Goal: Task Accomplishment & Management: Use online tool/utility

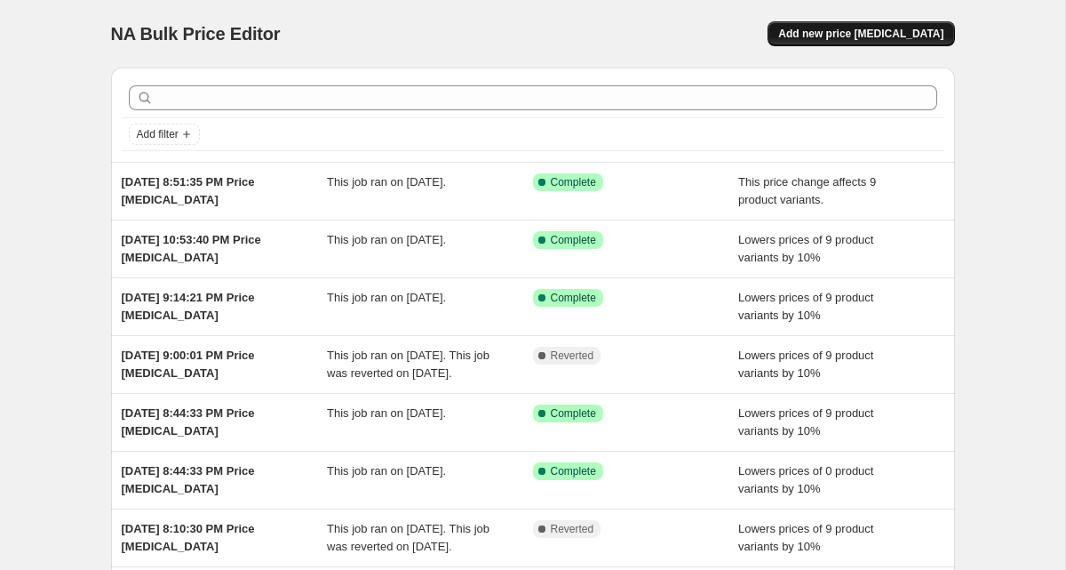
click at [831, 26] on button "Add new price [MEDICAL_DATA]" at bounding box center [861, 33] width 187 height 25
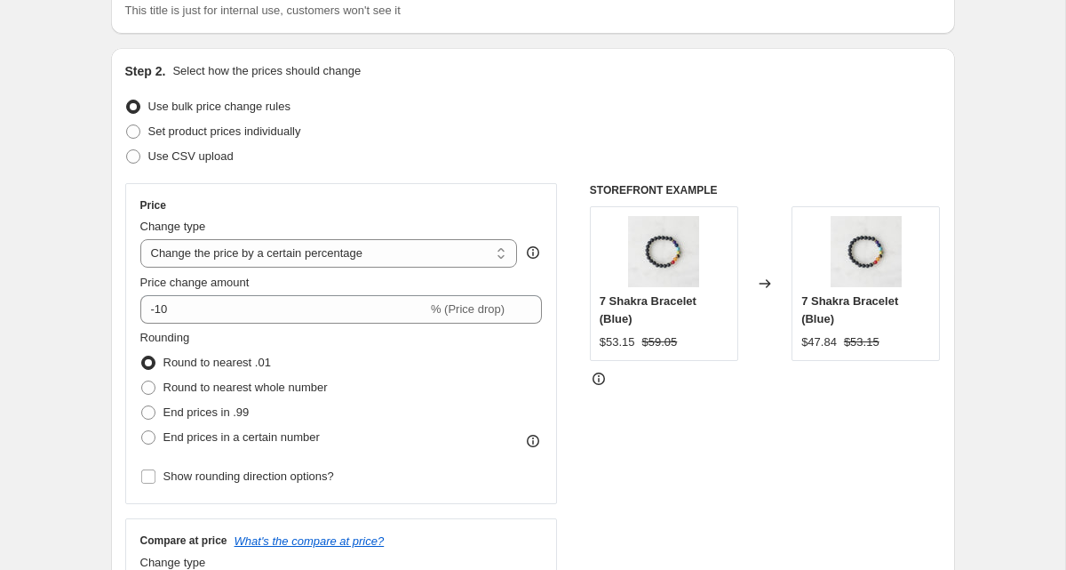
scroll to position [148, 0]
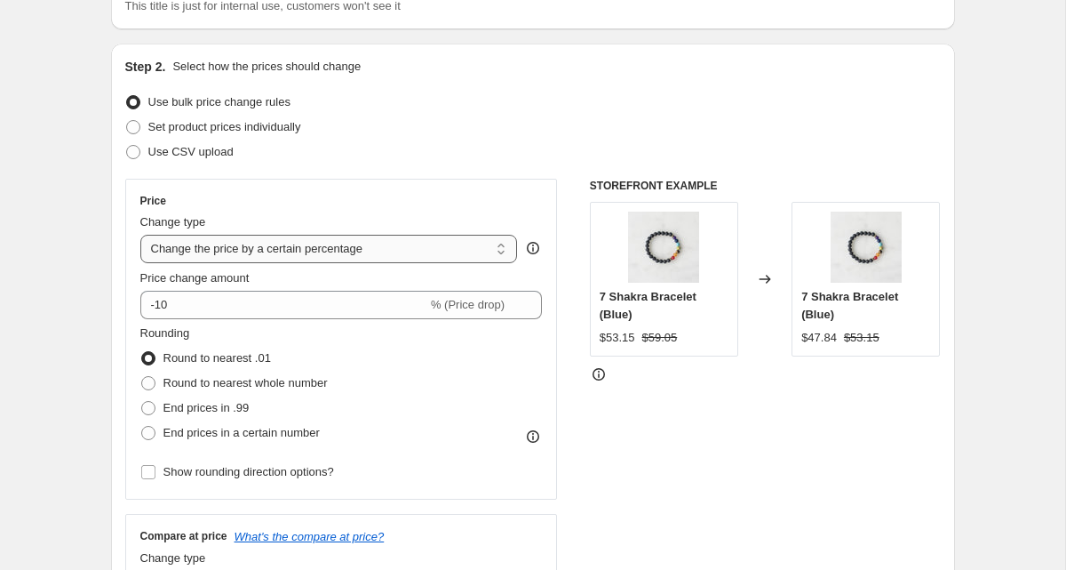
click at [253, 252] on select "Change the price to a certain amount Change the price by a certain amount Chang…" at bounding box center [329, 249] width 378 height 28
select select "no_change"
click at [140, 235] on select "Change the price to a certain amount Change the price by a certain amount Chang…" at bounding box center [329, 249] width 378 height 28
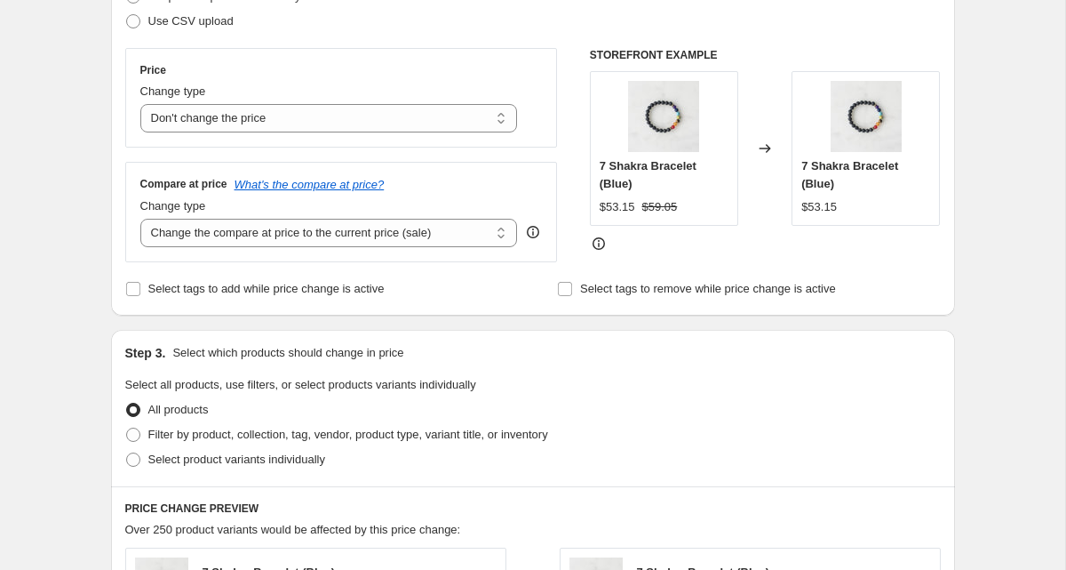
scroll to position [280, 0]
click at [276, 231] on select "Change the compare at price to the current price (sale) Change the compare at p…" at bounding box center [329, 232] width 378 height 28
click at [296, 236] on select "Change the compare at price to the current price (sale) Change the compare at p…" at bounding box center [329, 232] width 378 height 28
select select "remove"
click at [140, 218] on select "Change the compare at price to the current price (sale) Change the compare at p…" at bounding box center [329, 232] width 378 height 28
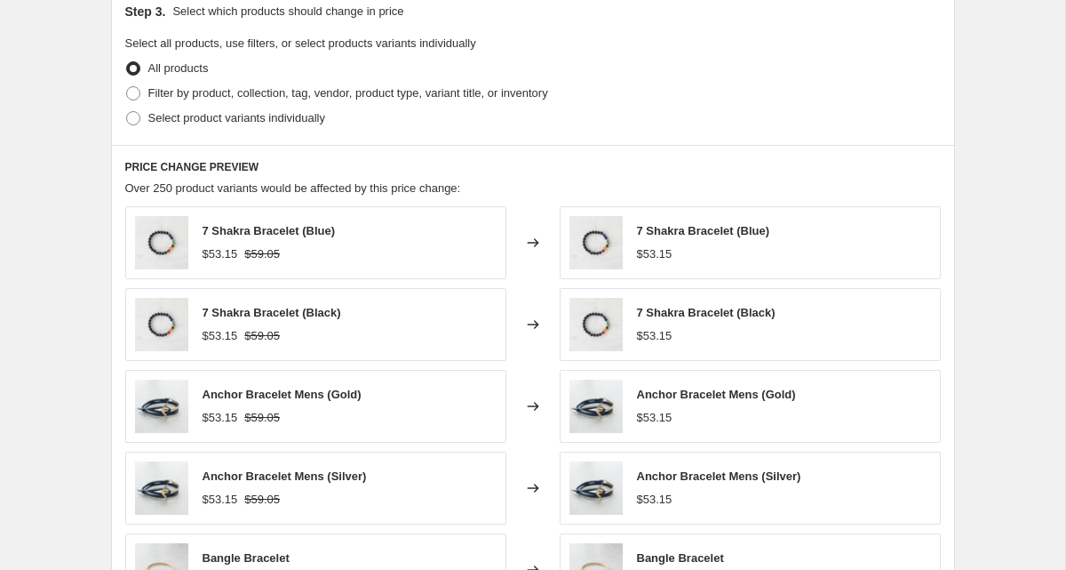
scroll to position [471, 0]
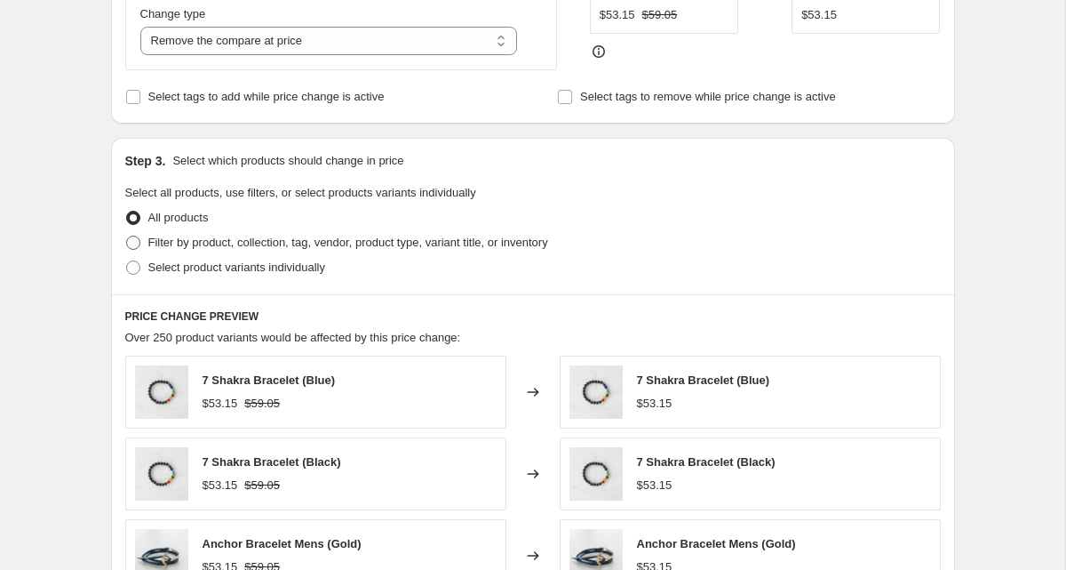
click at [376, 235] on span "Filter by product, collection, tag, vendor, product type, variant title, or inv…" at bounding box center [348, 241] width 400 height 13
click at [127, 235] on input "Filter by product, collection, tag, vendor, product type, variant title, or inv…" at bounding box center [126, 235] width 1 height 1
radio input "true"
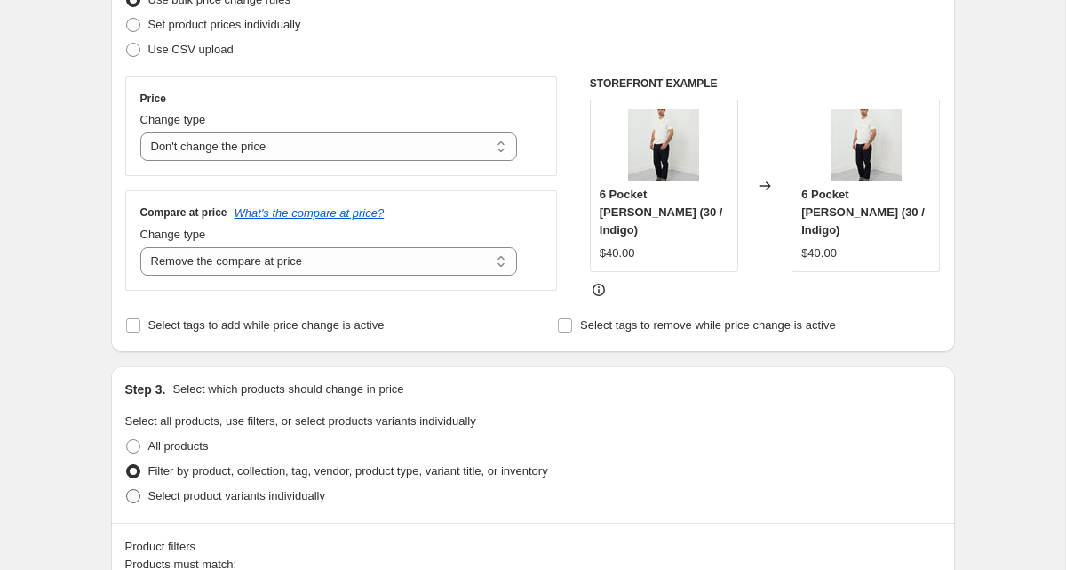
scroll to position [248, 0]
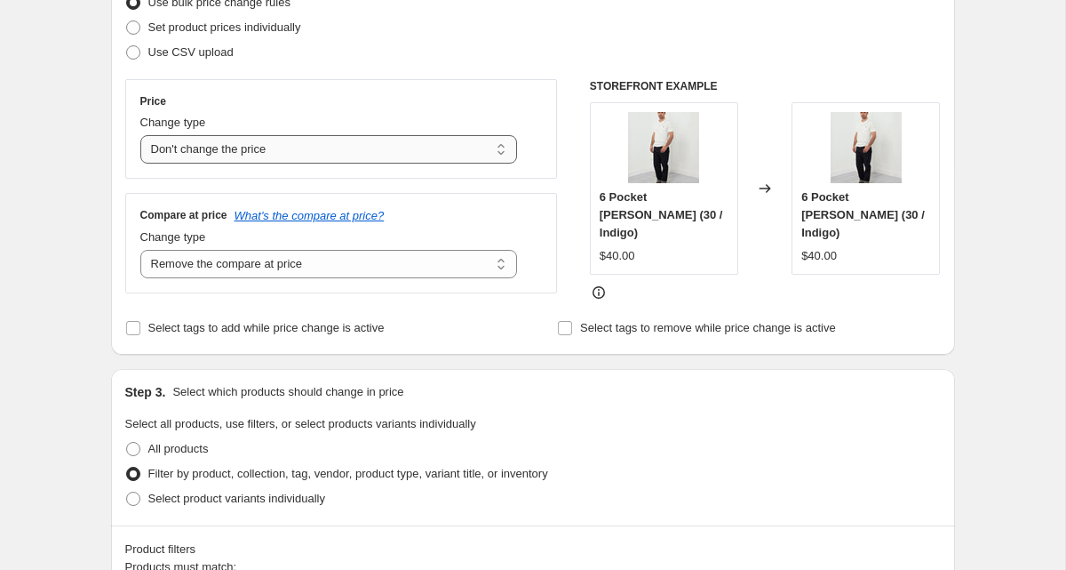
click at [324, 140] on select "Change the price to a certain amount Change the price by a certain amount Chang…" at bounding box center [329, 149] width 378 height 28
select select "to"
click at [140, 135] on select "Change the price to a certain amount Change the price by a certain amount Chang…" at bounding box center [329, 149] width 378 height 28
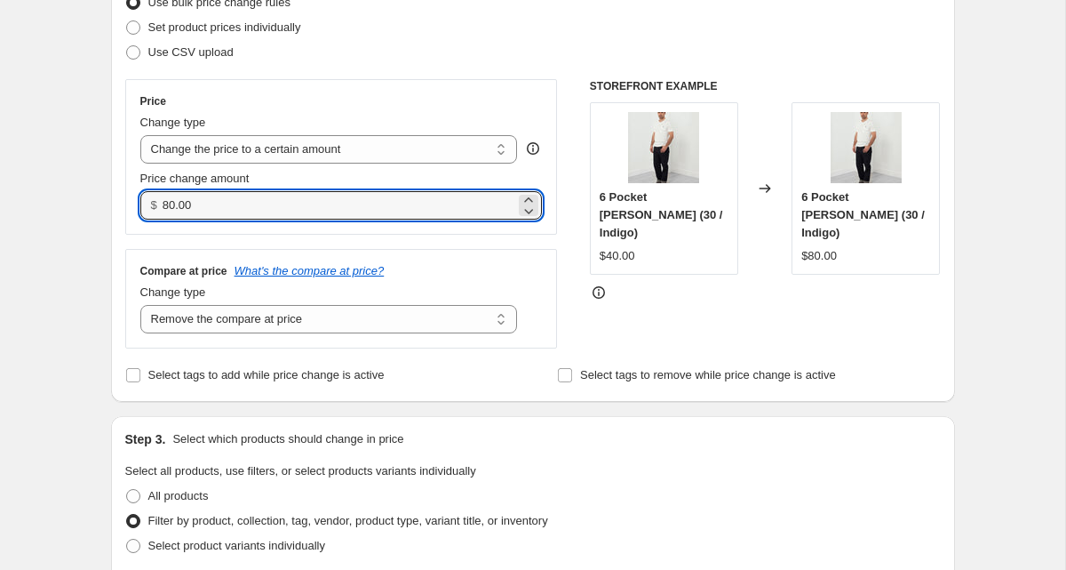
drag, startPoint x: 263, startPoint y: 206, endPoint x: 119, endPoint y: 192, distance: 144.6
click at [119, 192] on div "Step 2. Select how the prices should change Use bulk price change rules Set pro…" at bounding box center [533, 173] width 844 height 458
type input "0.50"
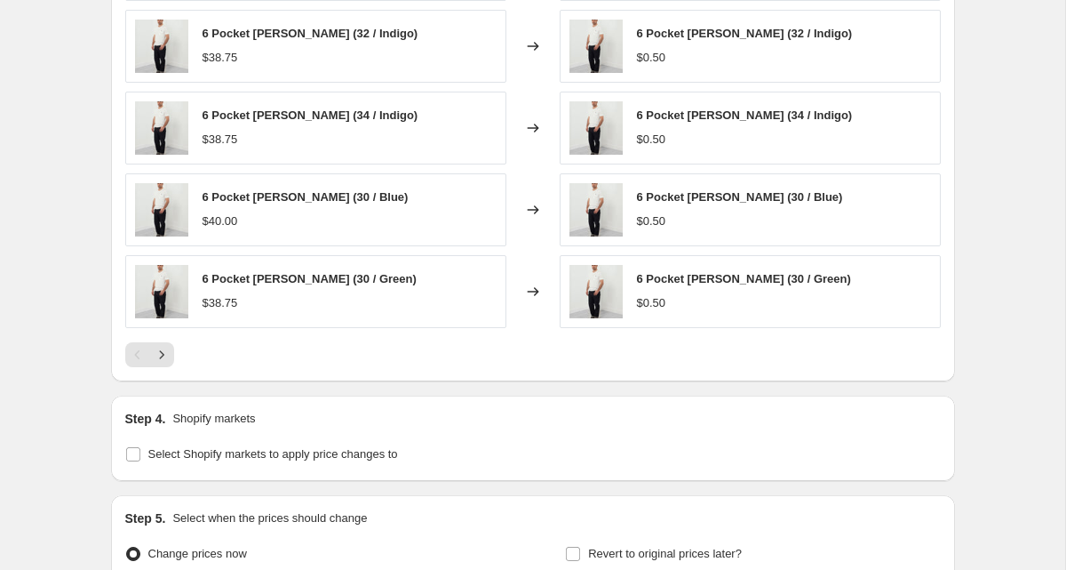
scroll to position [1340, 0]
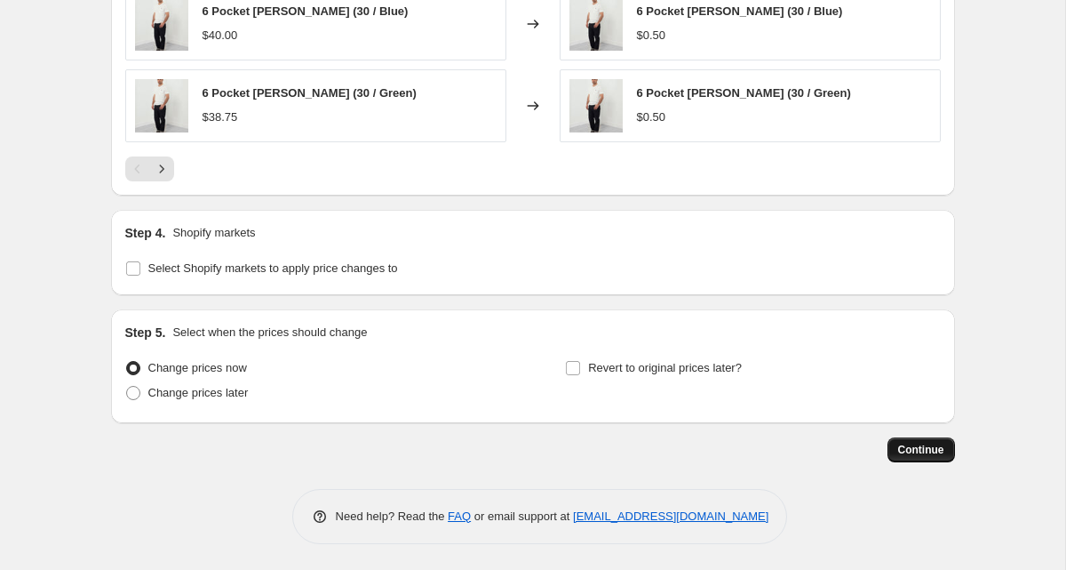
click at [922, 447] on span "Continue" at bounding box center [921, 450] width 46 height 14
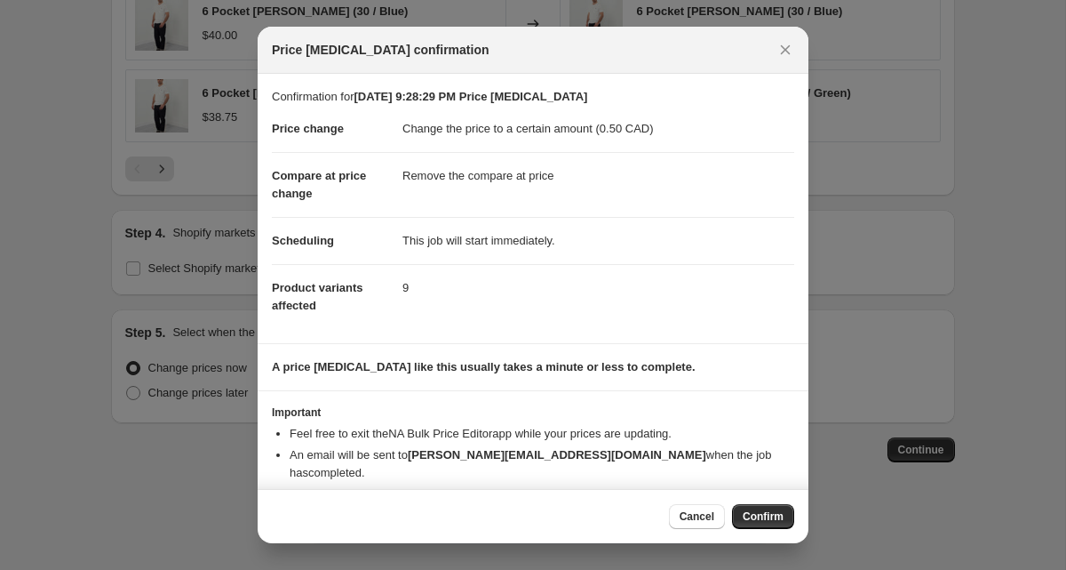
scroll to position [14, 0]
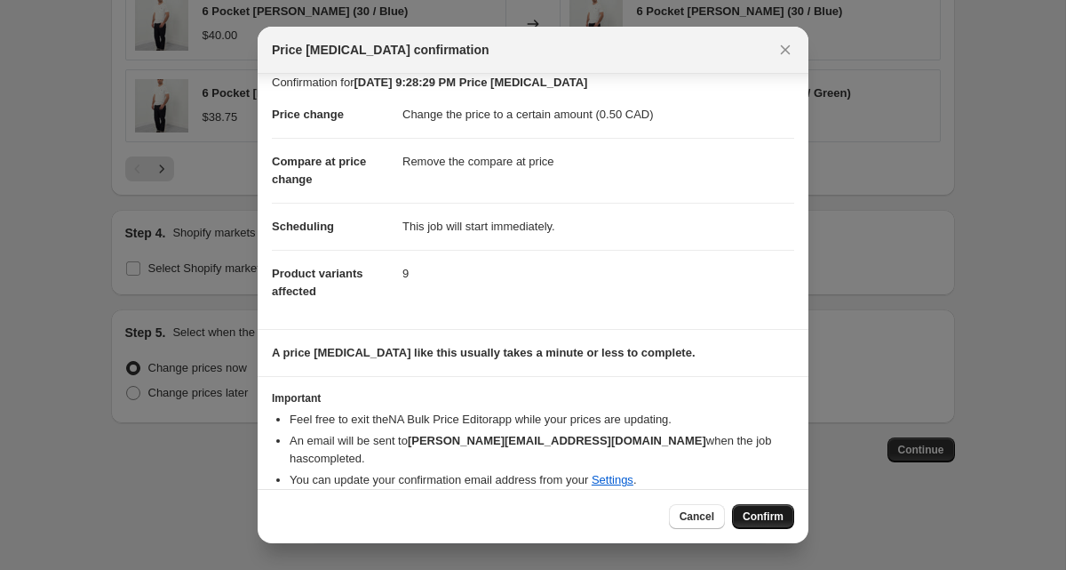
click at [777, 517] on span "Confirm" at bounding box center [763, 516] width 41 height 14
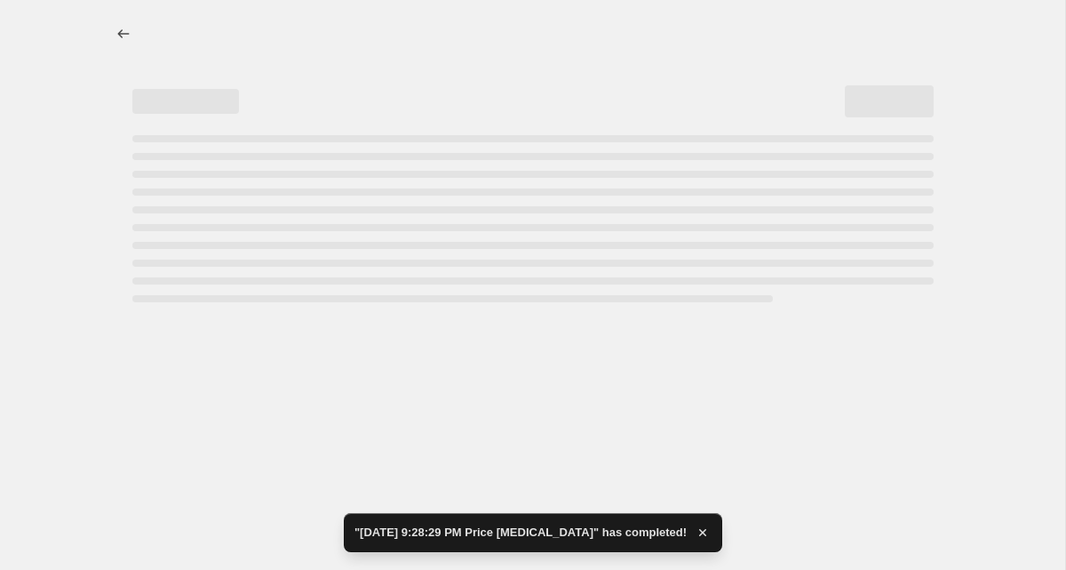
select select "remove"
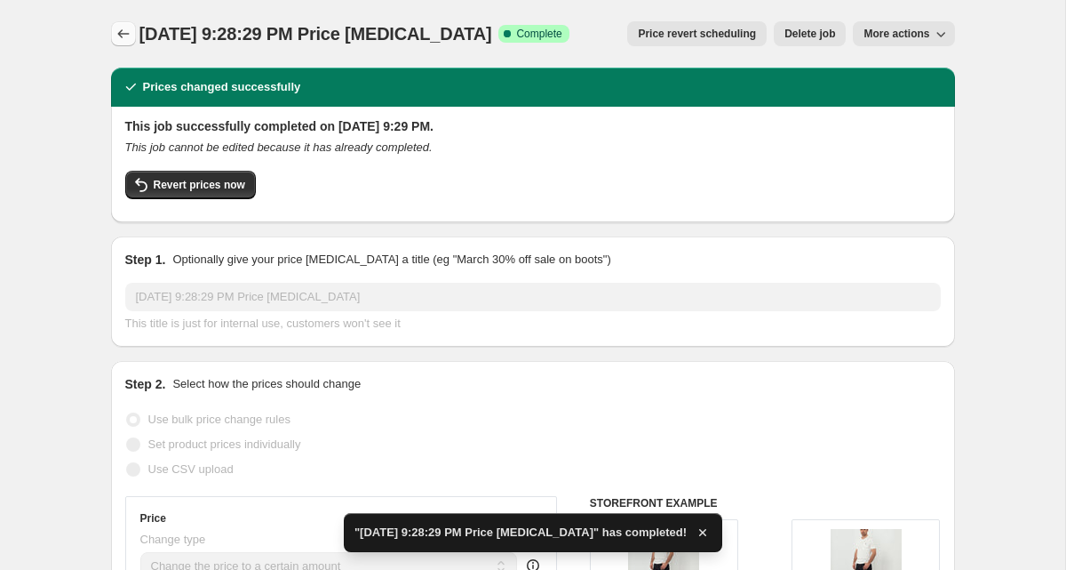
click at [124, 33] on icon "Price change jobs" at bounding box center [124, 34] width 18 height 18
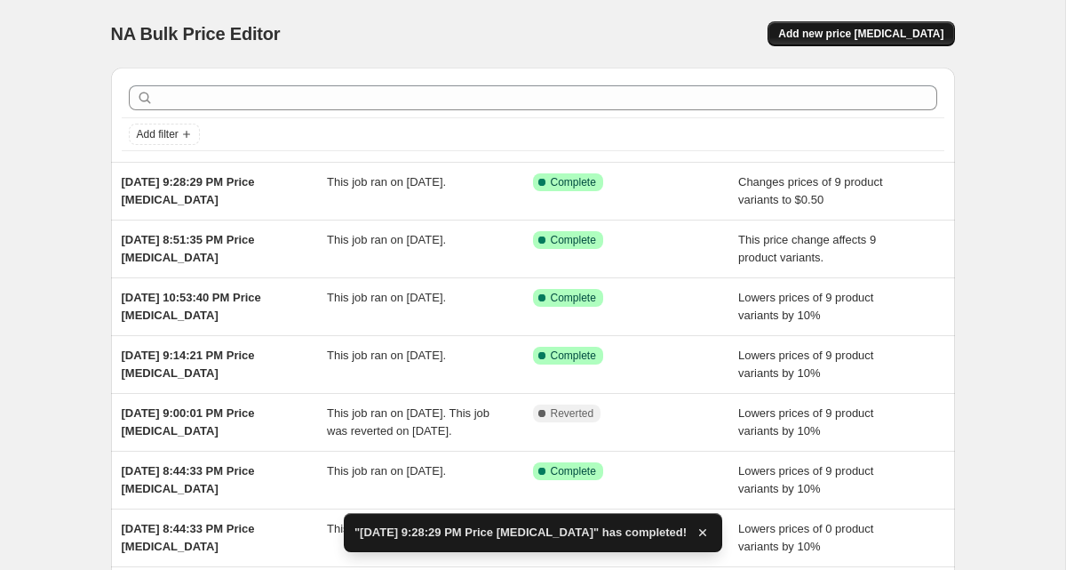
click at [881, 32] on span "Add new price [MEDICAL_DATA]" at bounding box center [860, 34] width 165 height 14
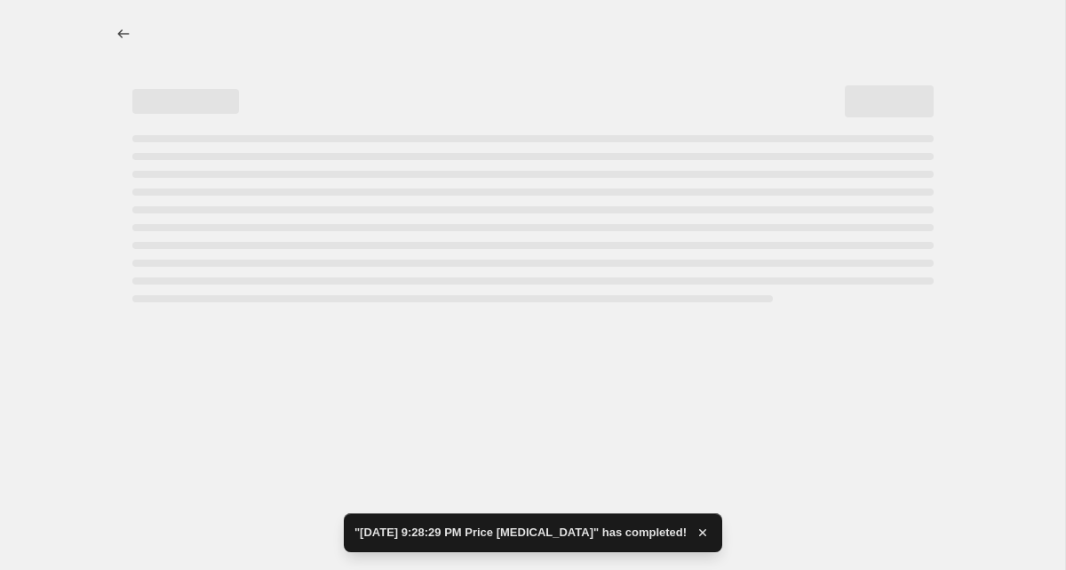
select select "percentage"
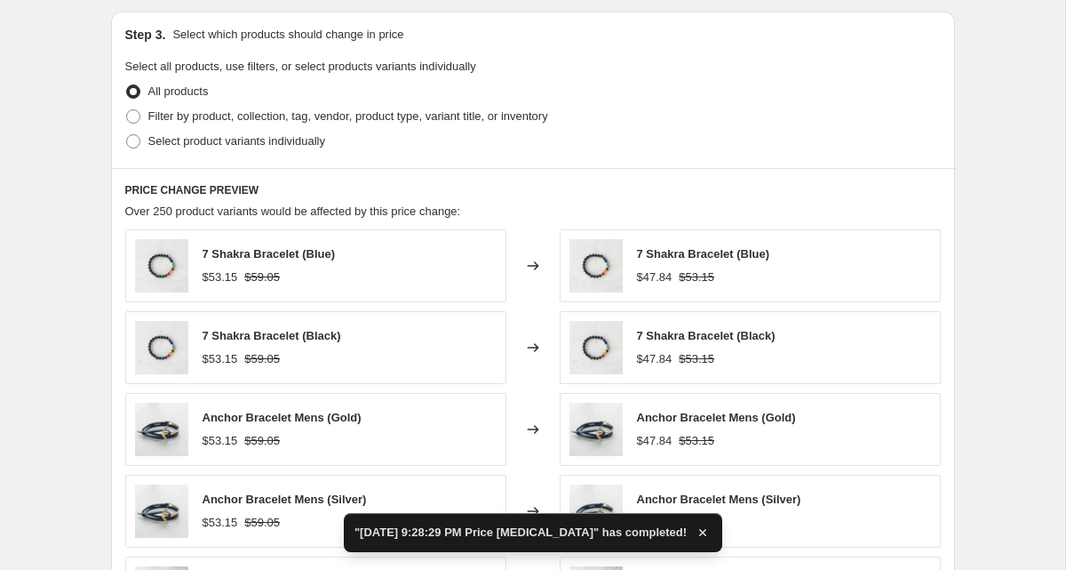
scroll to position [893, 0]
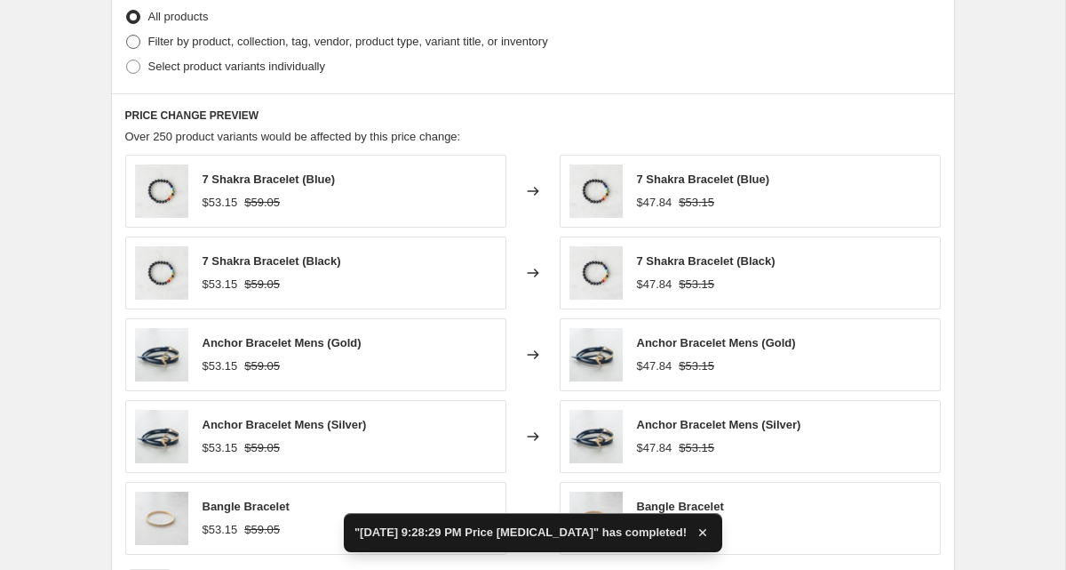
click at [340, 38] on span "Filter by product, collection, tag, vendor, product type, variant title, or inv…" at bounding box center [348, 41] width 400 height 13
click at [127, 36] on input "Filter by product, collection, tag, vendor, product type, variant title, or inv…" at bounding box center [126, 35] width 1 height 1
radio input "true"
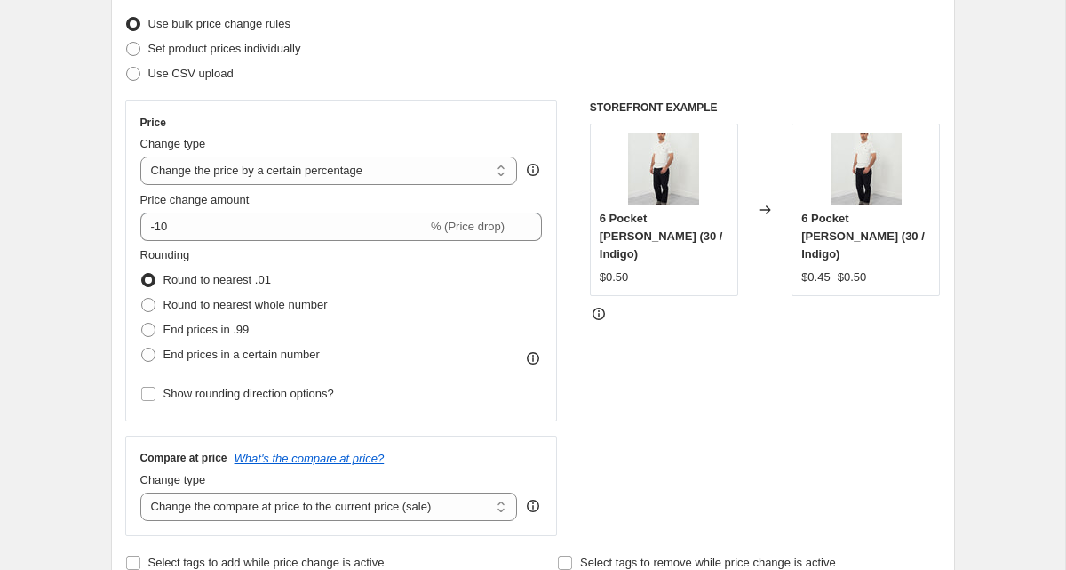
scroll to position [229, 0]
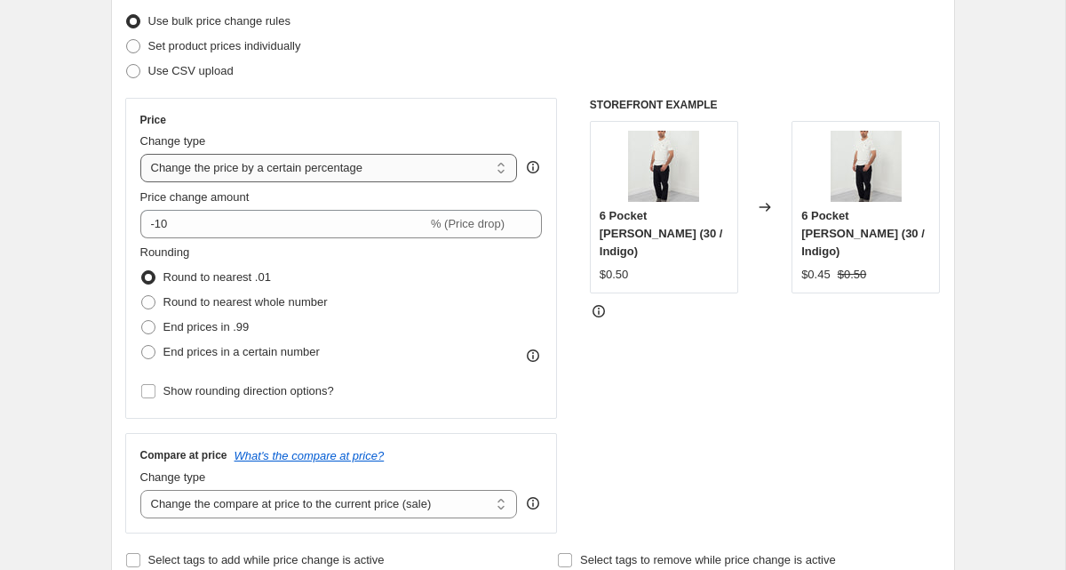
click at [287, 175] on select "Change the price to a certain amount Change the price by a certain amount Chang…" at bounding box center [329, 168] width 378 height 28
select select "no_change"
click at [140, 154] on select "Change the price to a certain amount Change the price by a certain amount Chang…" at bounding box center [329, 168] width 378 height 28
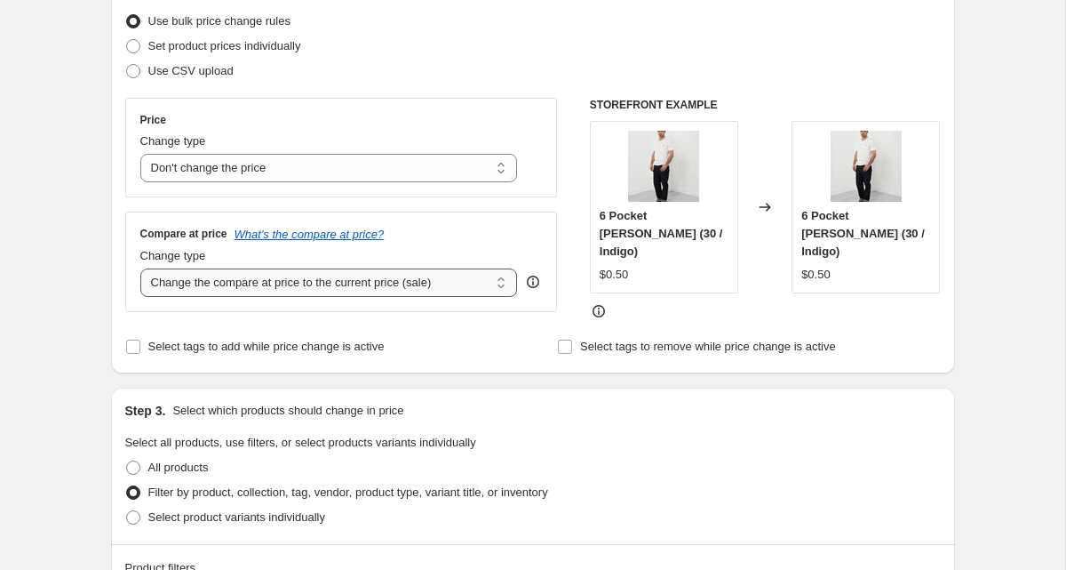
click at [265, 281] on select "Change the compare at price to the current price (sale) Change the compare at p…" at bounding box center [329, 282] width 378 height 28
select select "to"
click at [140, 268] on select "Change the compare at price to the current price (sale) Change the compare at p…" at bounding box center [329, 282] width 378 height 28
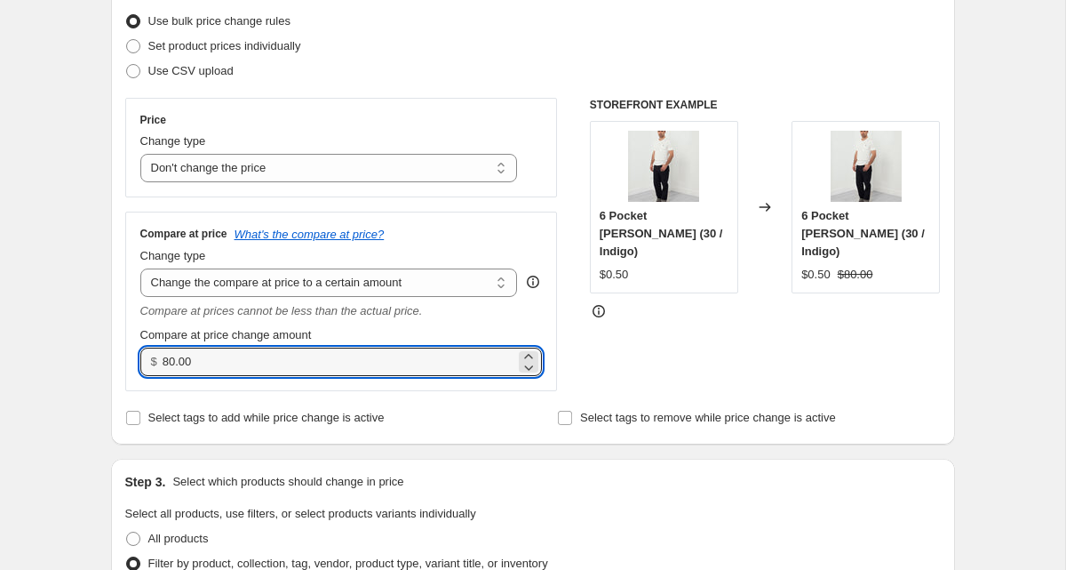
drag, startPoint x: 219, startPoint y: 362, endPoint x: 143, endPoint y: 356, distance: 75.7
click at [143, 356] on div "$ 80.00" at bounding box center [341, 361] width 403 height 28
type input "1.00"
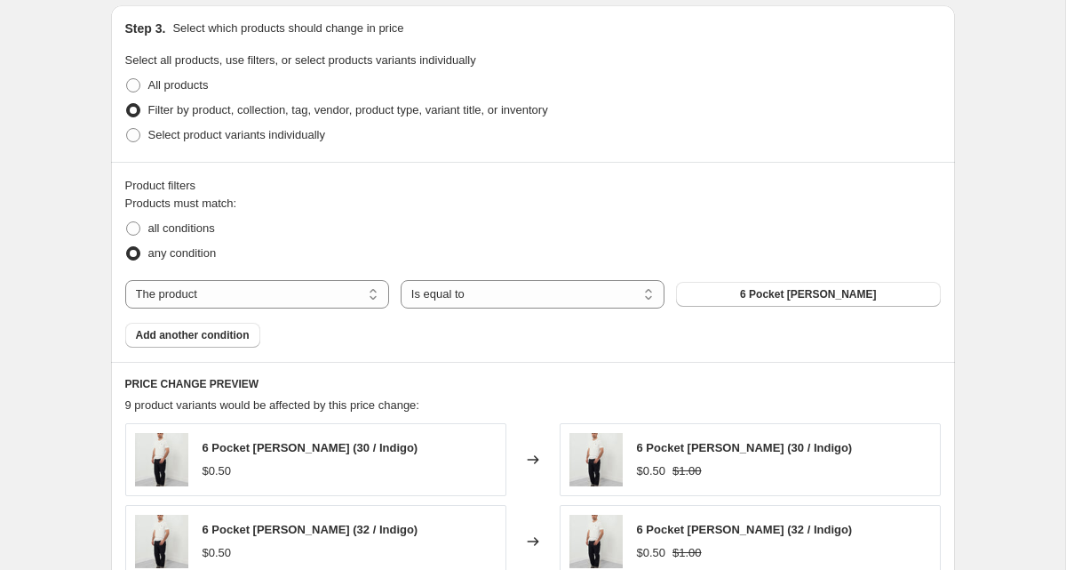
scroll to position [681, 0]
click at [257, 291] on select "The product The product's collection The product's tag The product's vendor The…" at bounding box center [257, 296] width 264 height 28
select select "collection"
